Goal: Obtain resource: Download file/media

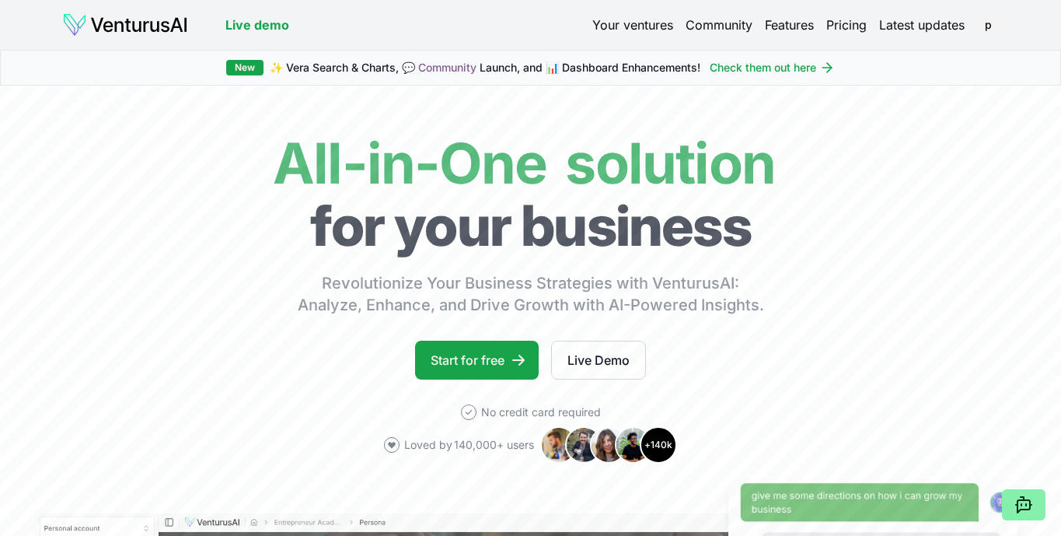
click at [153, 23] on img at bounding box center [125, 24] width 126 height 25
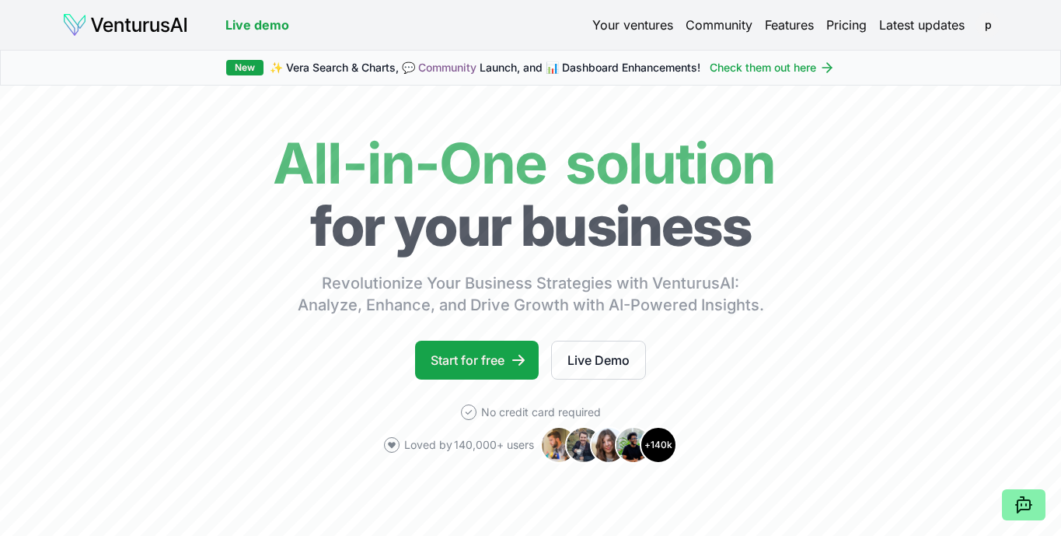
click at [153, 24] on img at bounding box center [125, 24] width 126 height 25
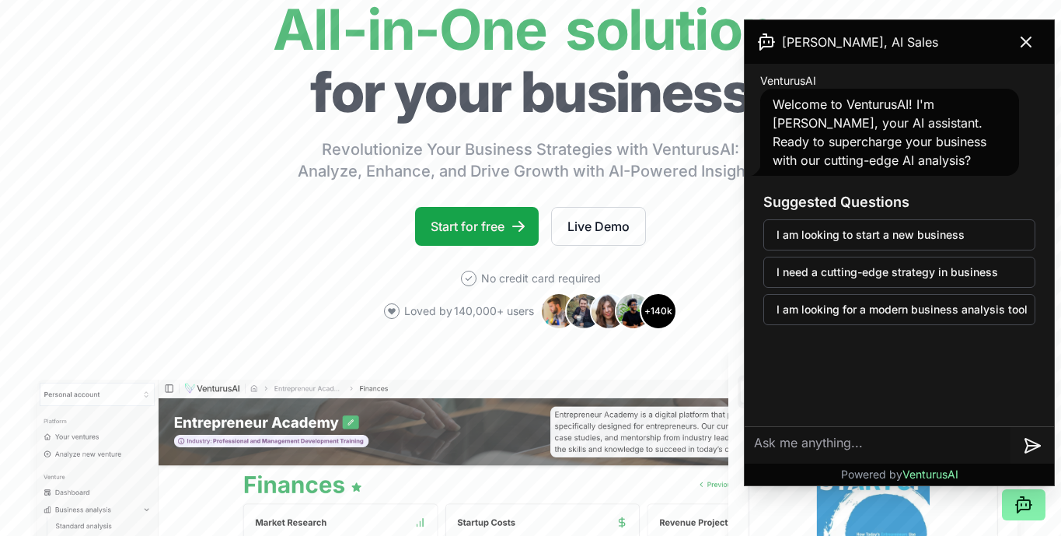
scroll to position [138, 0]
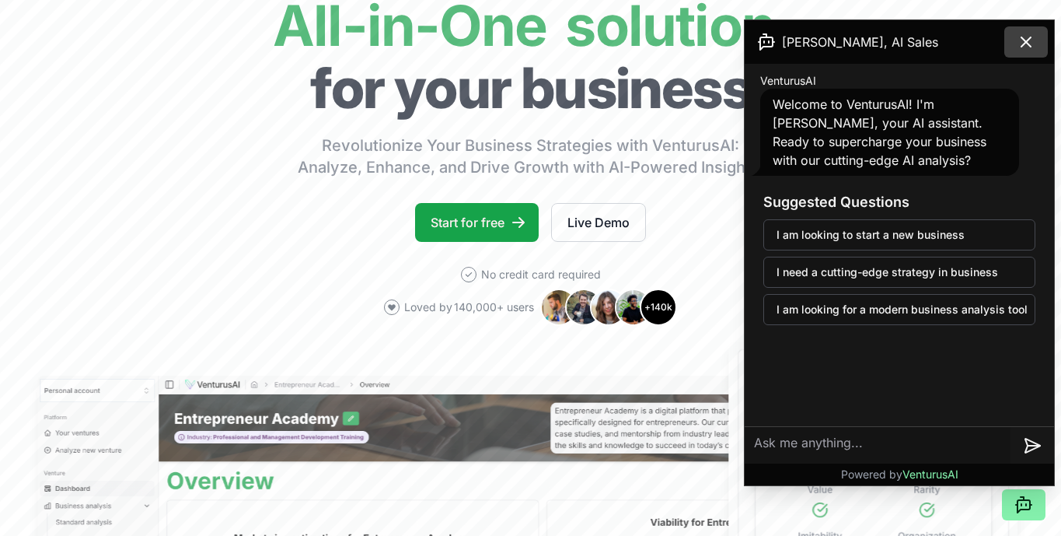
click at [1029, 49] on icon at bounding box center [1026, 42] width 19 height 19
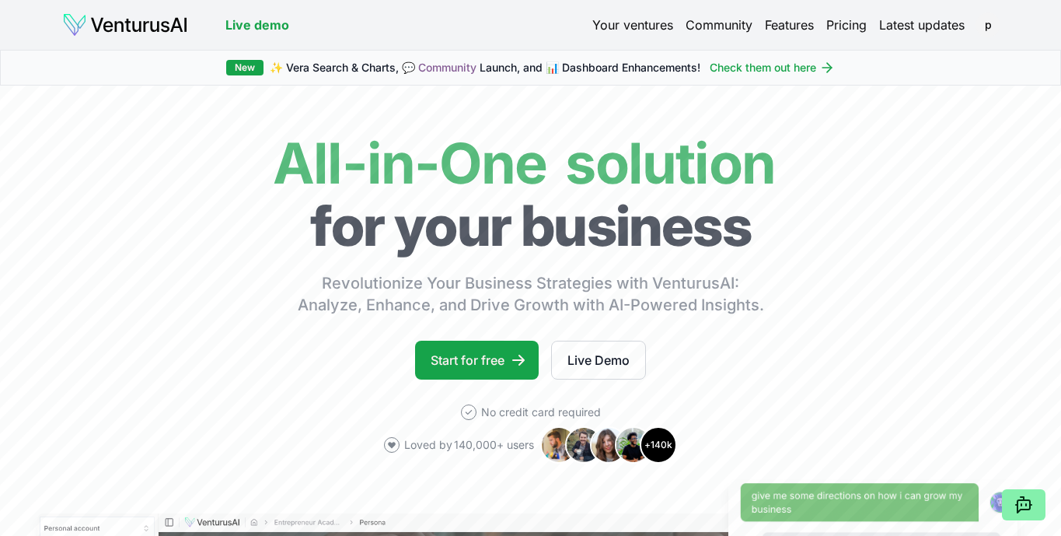
scroll to position [0, 0]
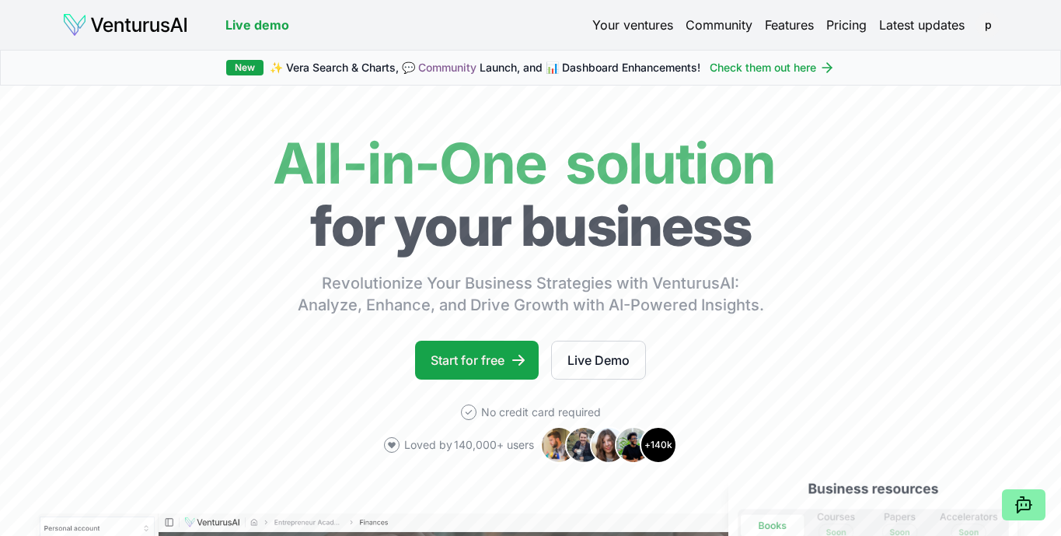
click at [631, 19] on link "Your ventures" at bounding box center [633, 25] width 81 height 19
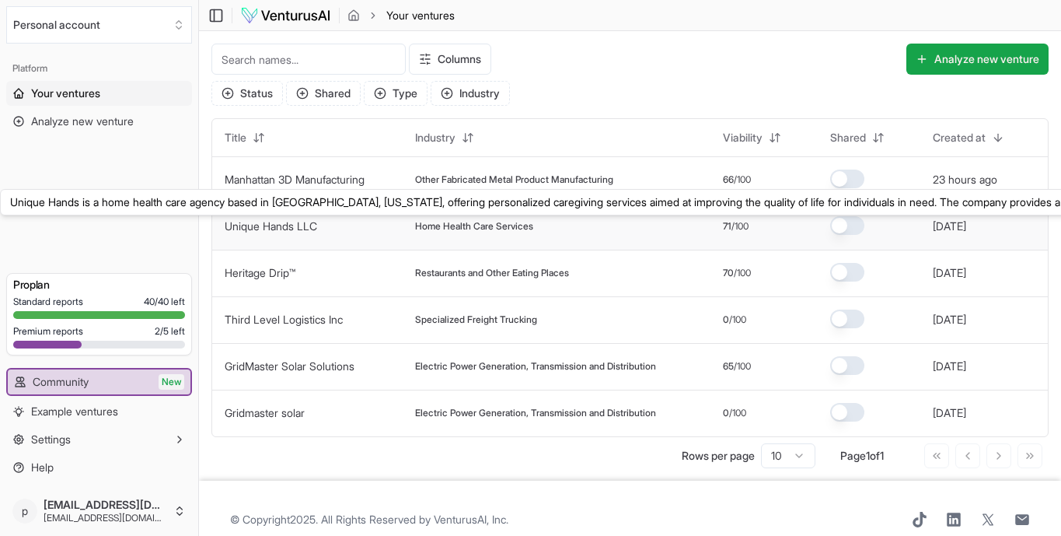
click at [281, 224] on link "Unique Hands LLC" at bounding box center [271, 225] width 93 height 13
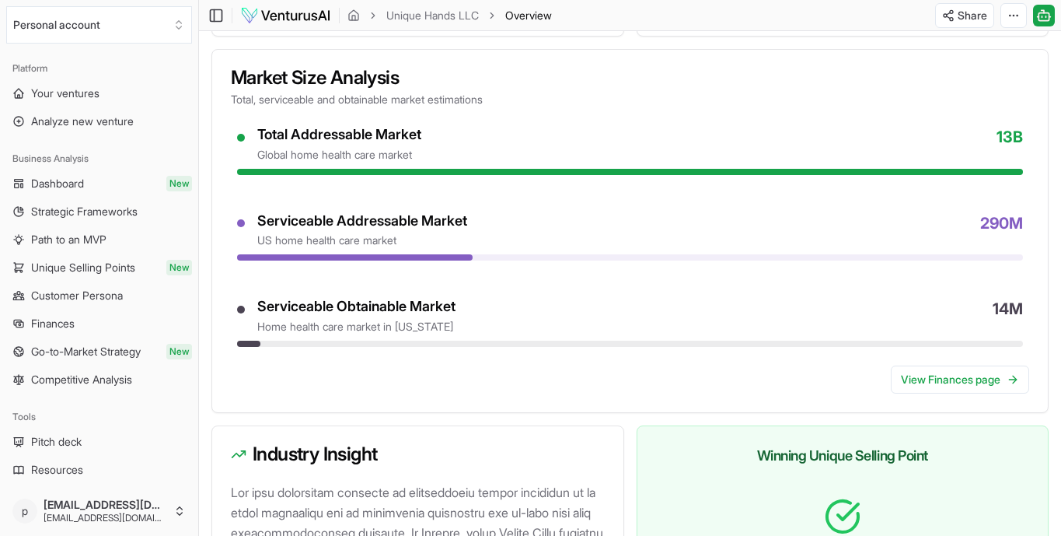
scroll to position [1362, 0]
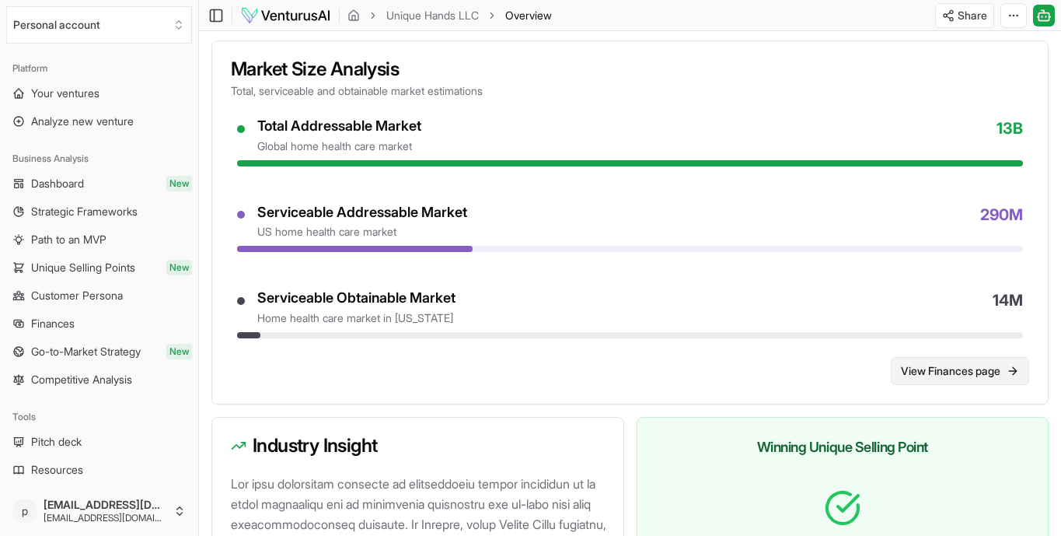
click at [956, 385] on link "View Finances page" at bounding box center [960, 371] width 138 height 28
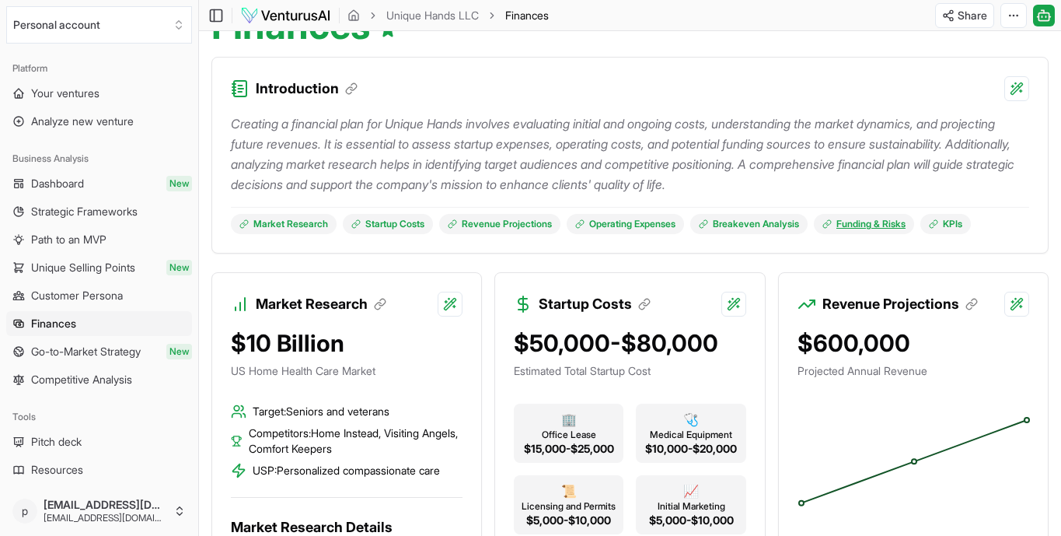
scroll to position [183, 0]
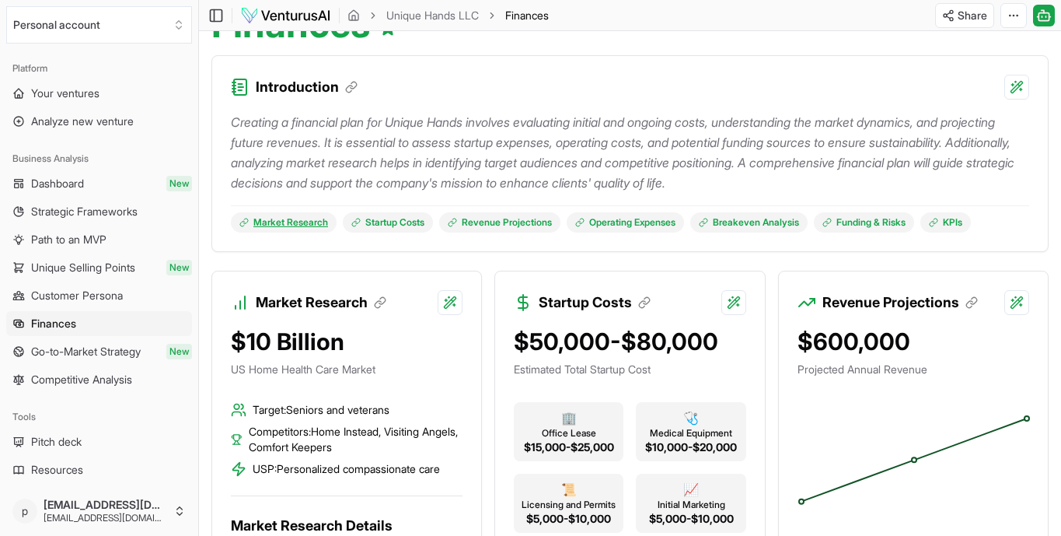
click at [262, 220] on link "Market Research" at bounding box center [284, 222] width 106 height 20
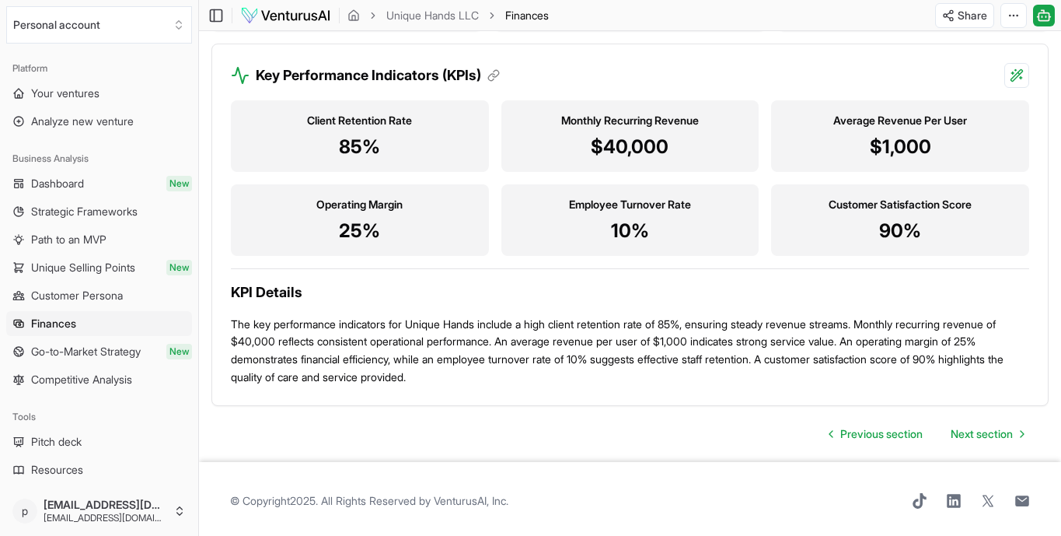
scroll to position [1542, 0]
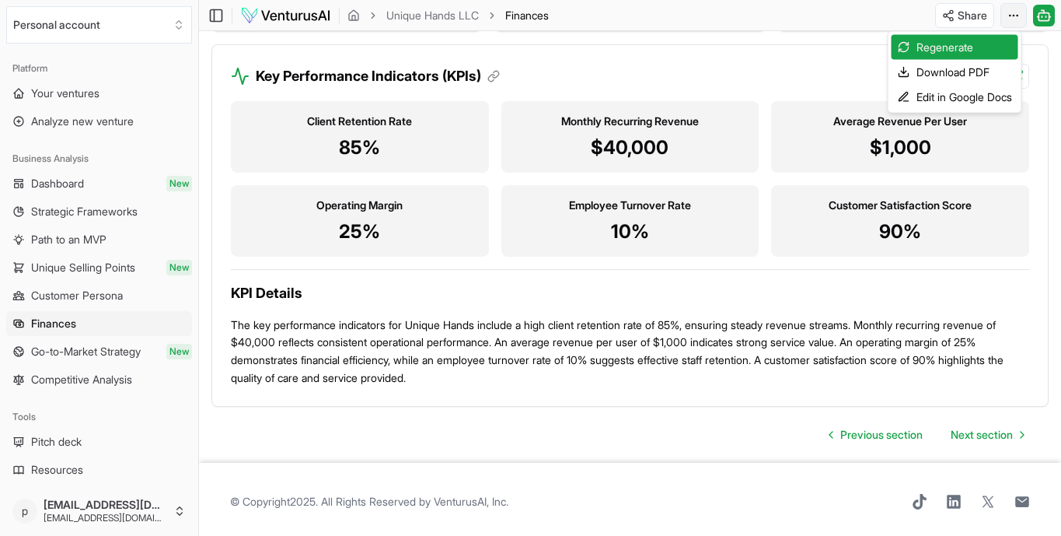
click at [977, 68] on div "Download PDF" at bounding box center [955, 72] width 127 height 25
click at [988, 72] on div "Download PDF" at bounding box center [955, 72] width 127 height 25
